Goal: Task Accomplishment & Management: Use online tool/utility

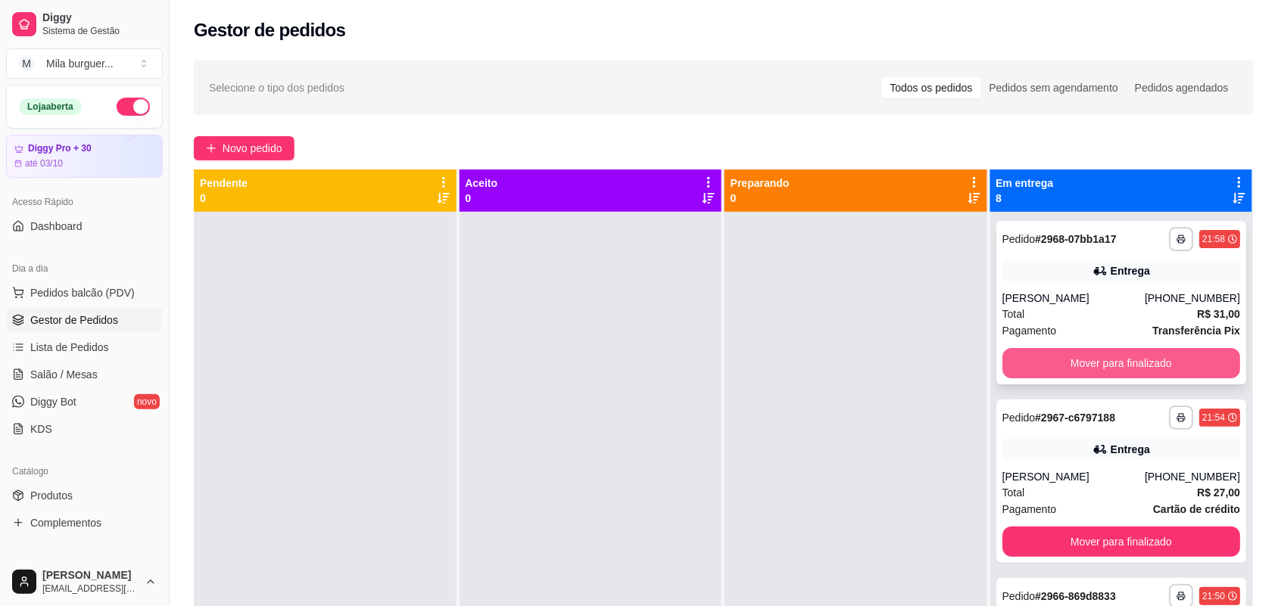
click at [1174, 348] on button "Mover para finalizado" at bounding box center [1121, 363] width 238 height 30
click at [1172, 354] on button "Mover para finalizado" at bounding box center [1121, 363] width 238 height 30
click at [1171, 356] on button "Mover para finalizado" at bounding box center [1120, 364] width 231 height 30
click at [1171, 354] on button "Mover para finalizado" at bounding box center [1121, 363] width 238 height 30
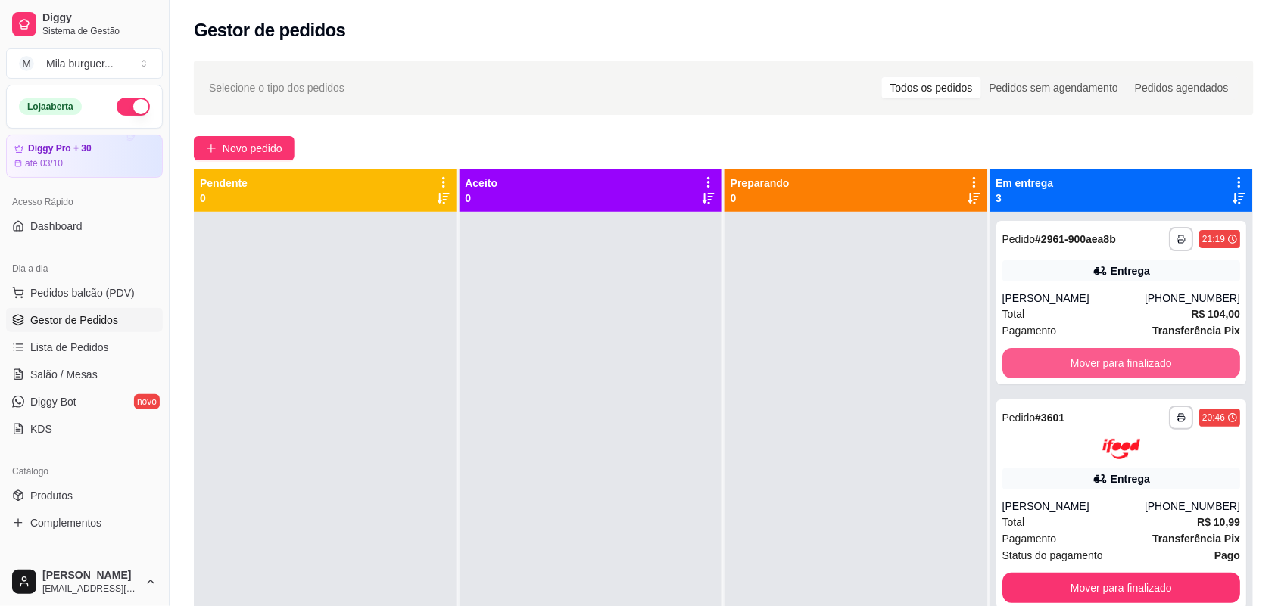
click at [1171, 354] on button "Mover para finalizado" at bounding box center [1121, 363] width 238 height 30
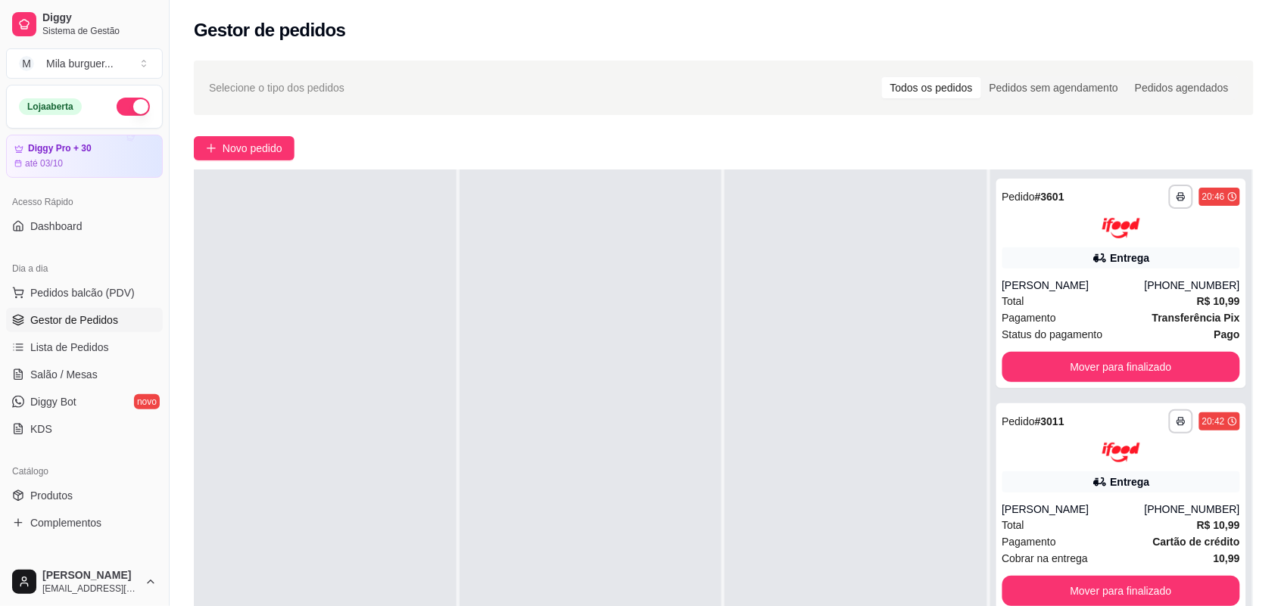
scroll to position [231, 0]
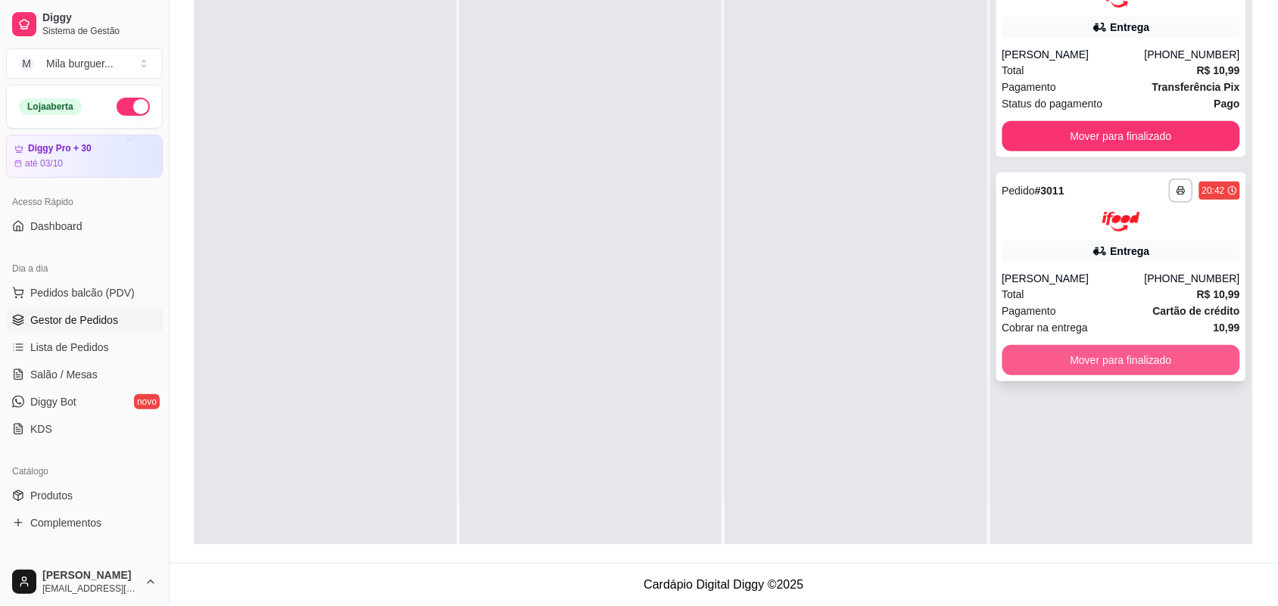
click at [1183, 350] on button "Mover para finalizado" at bounding box center [1121, 360] width 238 height 30
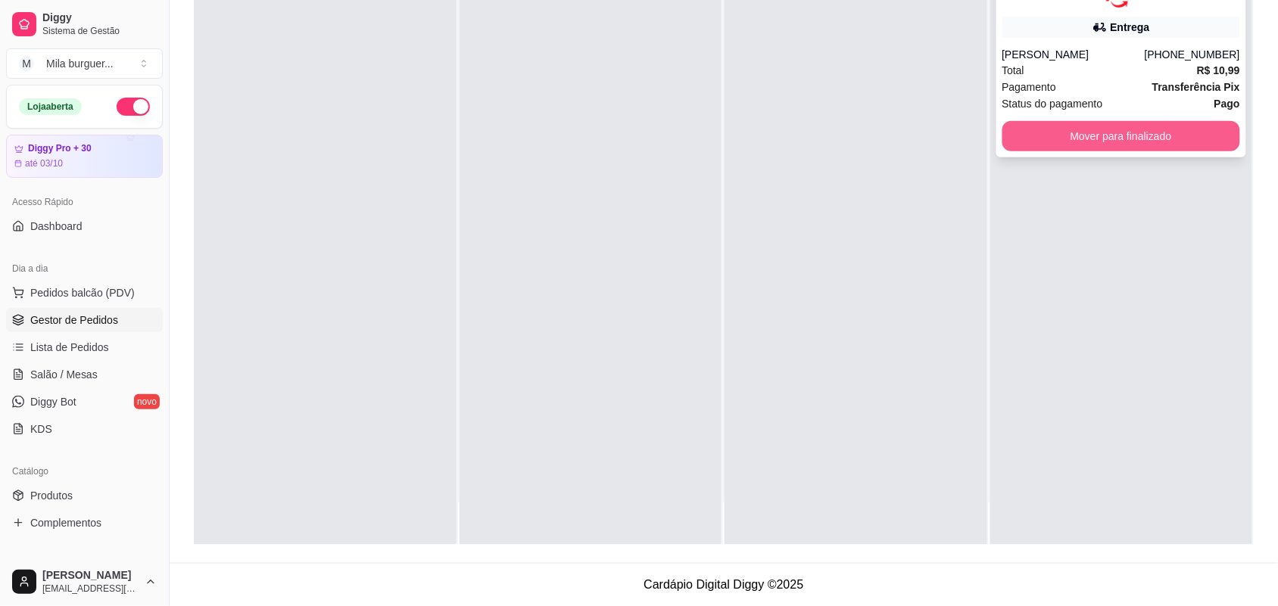
click at [1159, 134] on button "Mover para finalizado" at bounding box center [1121, 136] width 238 height 30
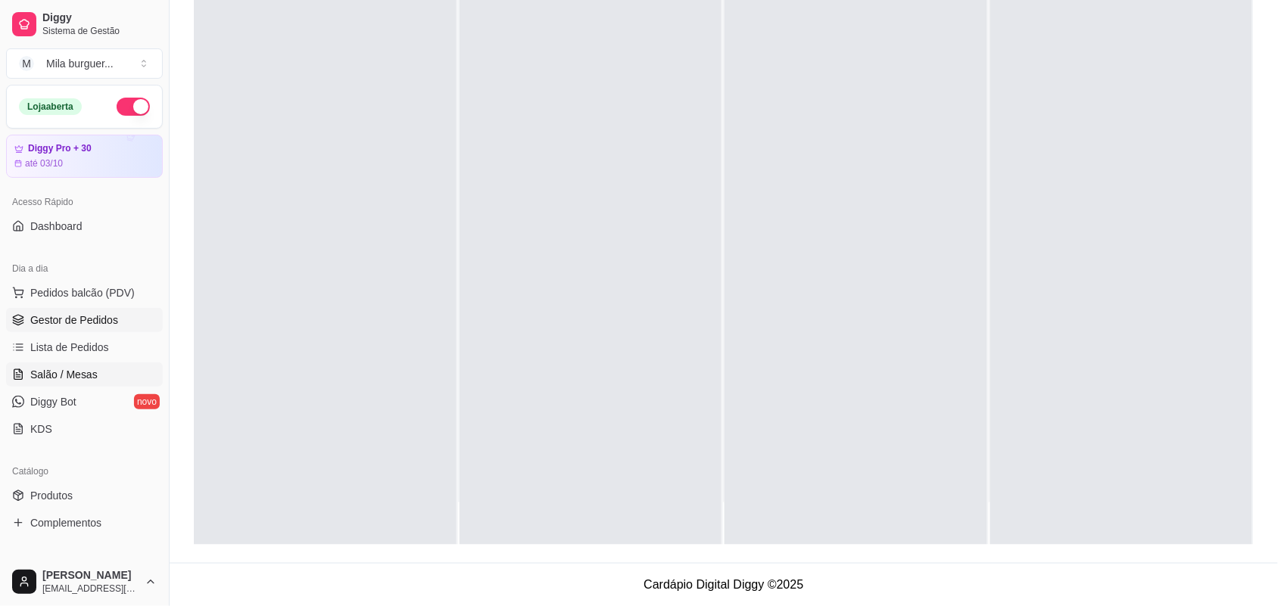
click at [91, 368] on span "Salão / Mesas" at bounding box center [63, 374] width 67 height 15
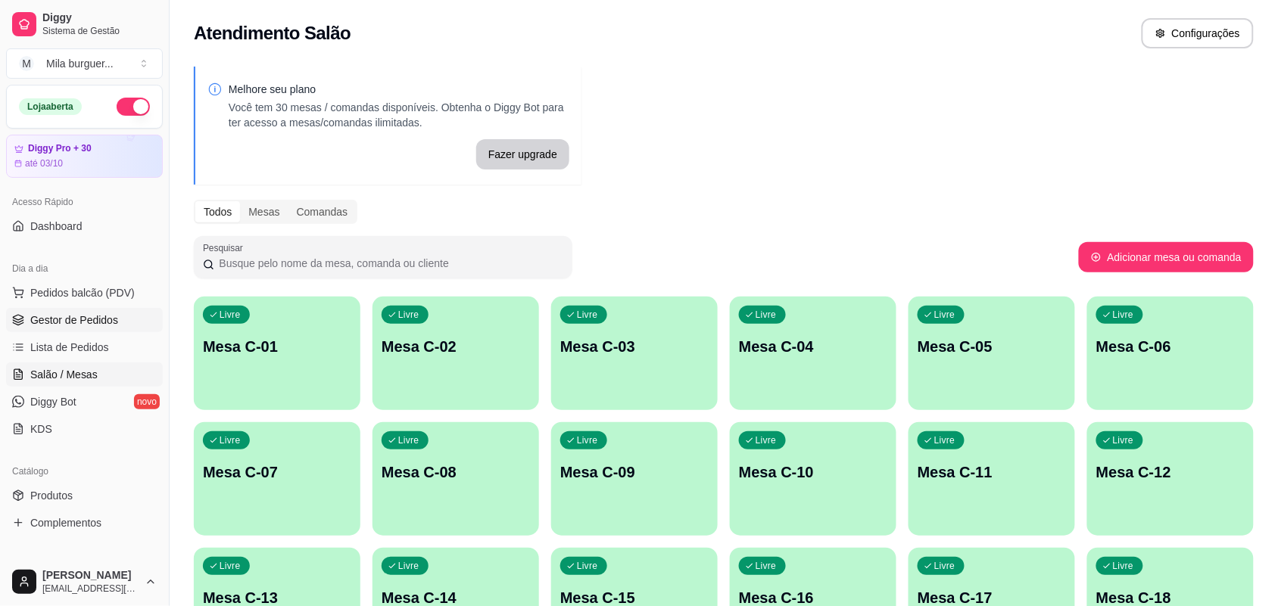
click at [95, 325] on span "Gestor de Pedidos" at bounding box center [74, 320] width 88 height 15
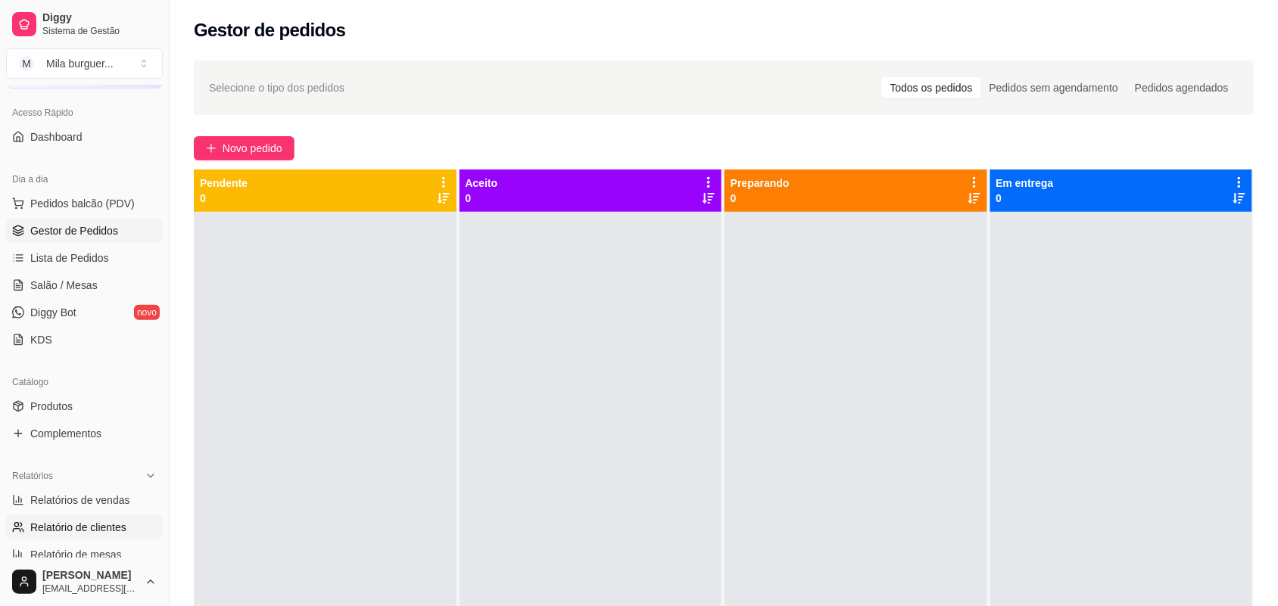
scroll to position [189, 0]
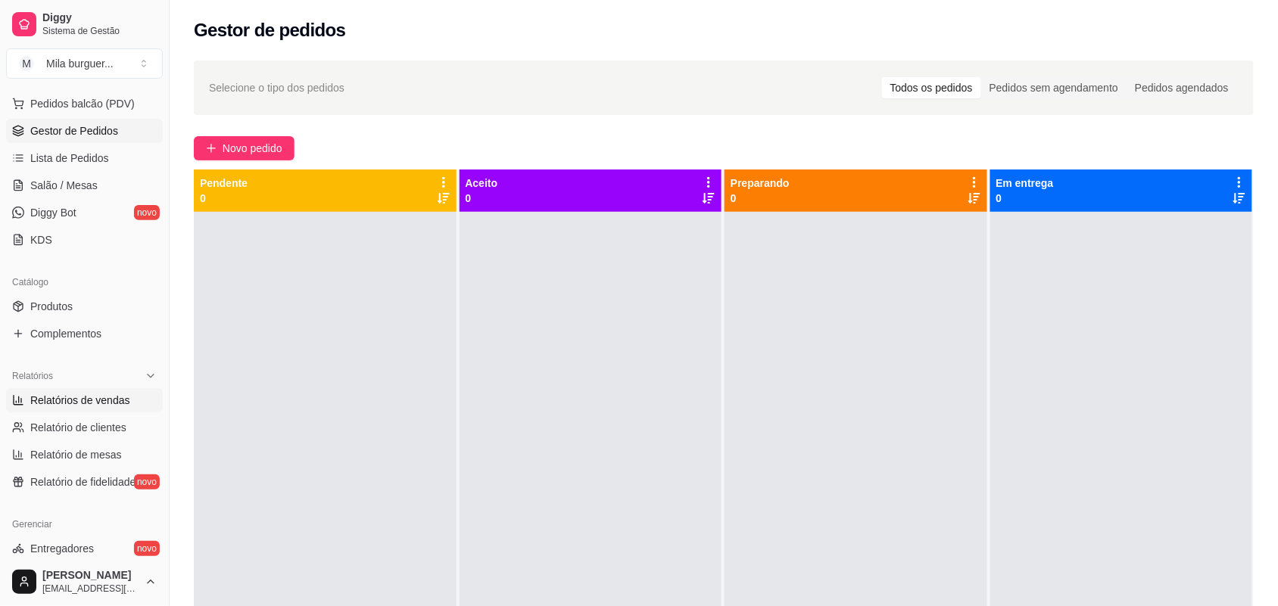
click at [101, 403] on span "Relatórios de vendas" at bounding box center [80, 400] width 100 height 15
select select "ALL"
select select "0"
